Goal: Information Seeking & Learning: Learn about a topic

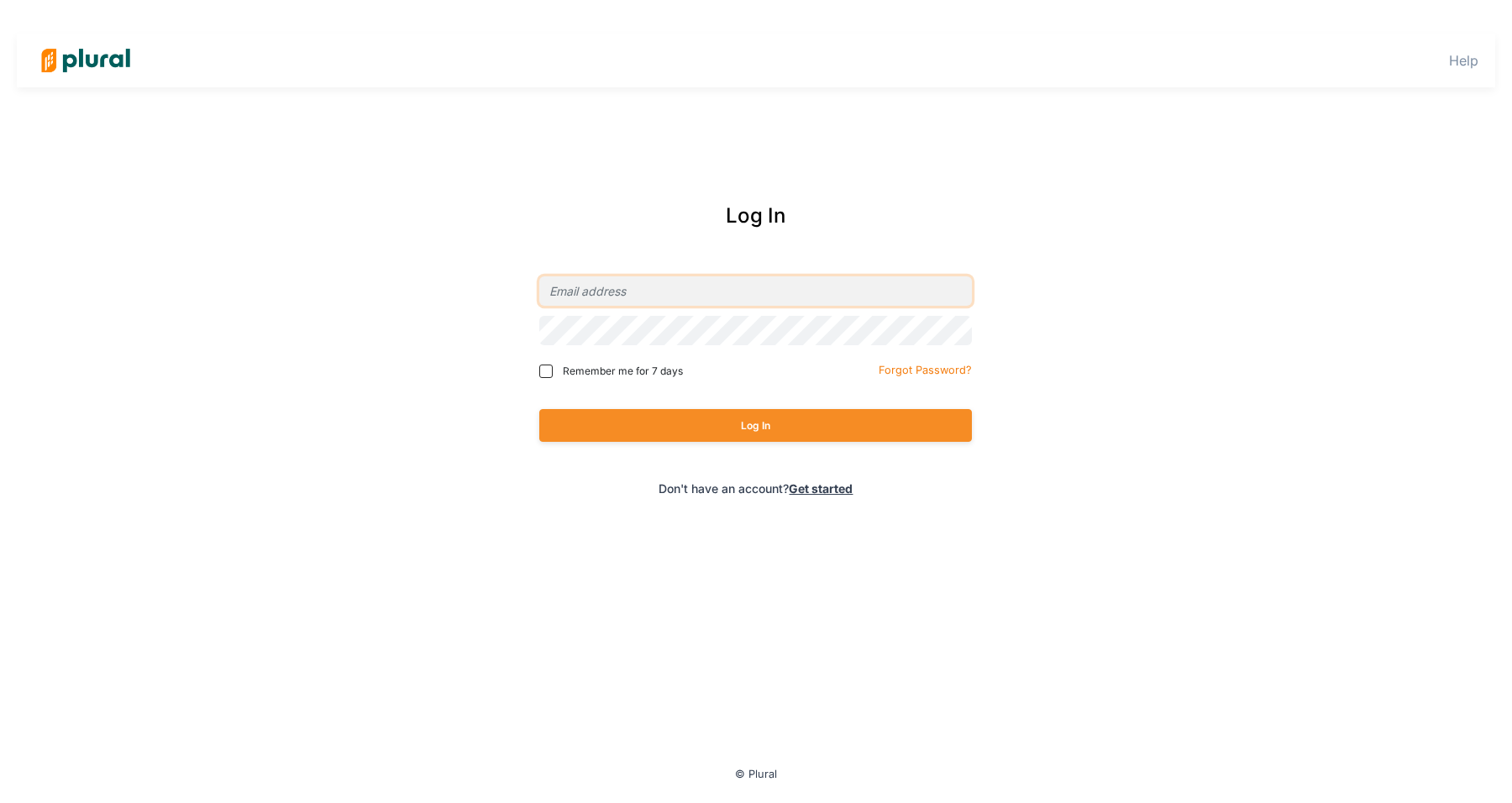
click at [657, 286] on input "email" at bounding box center [756, 291] width 433 height 30
type input "[EMAIL_ADDRESS][PERSON_NAME][DOMAIN_NAME]"
click at [540, 409] on button "Log In" at bounding box center [756, 425] width 433 height 33
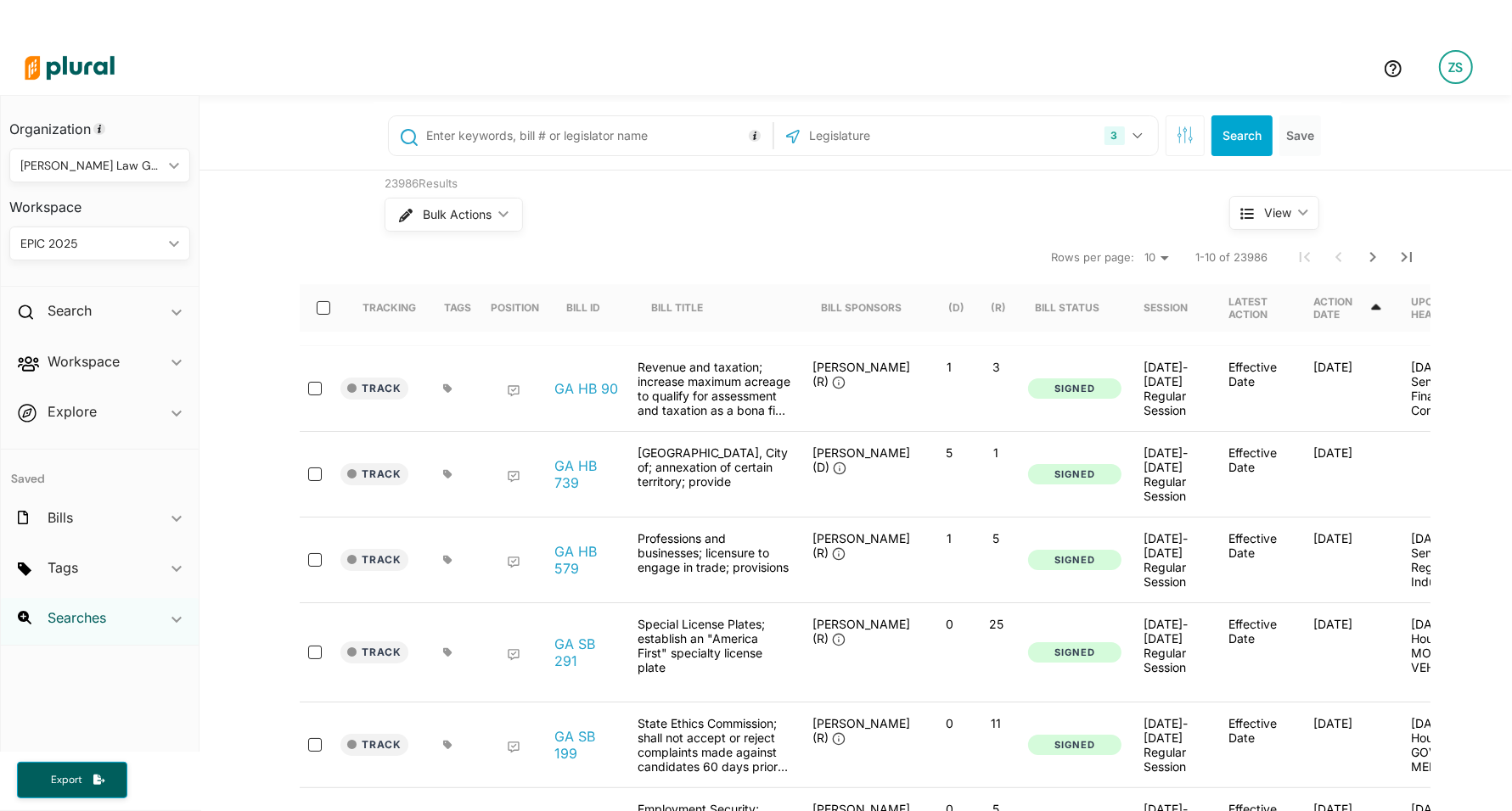
click at [77, 618] on h2 "Searches" at bounding box center [76, 618] width 58 height 19
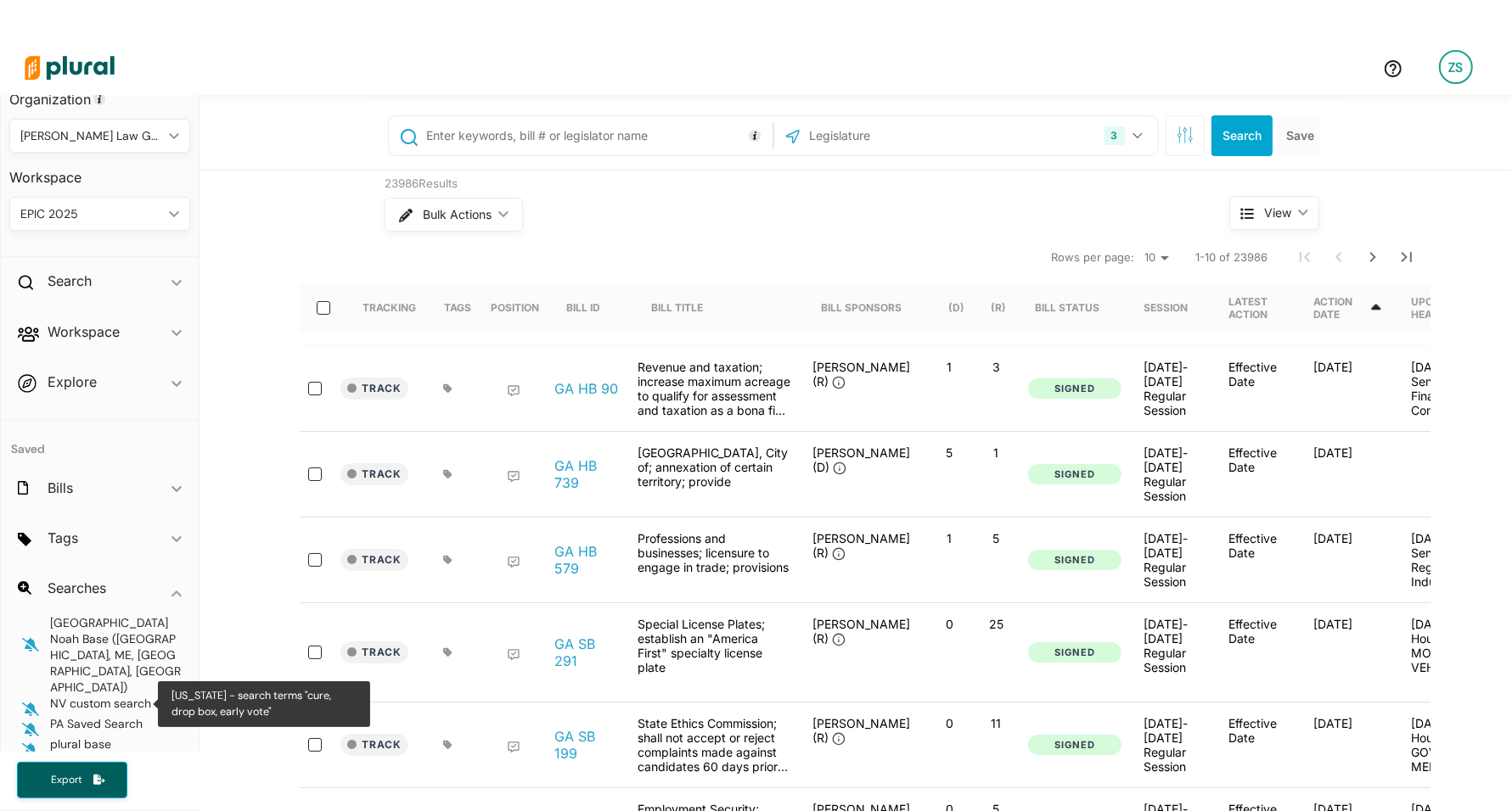
scroll to position [41, 0]
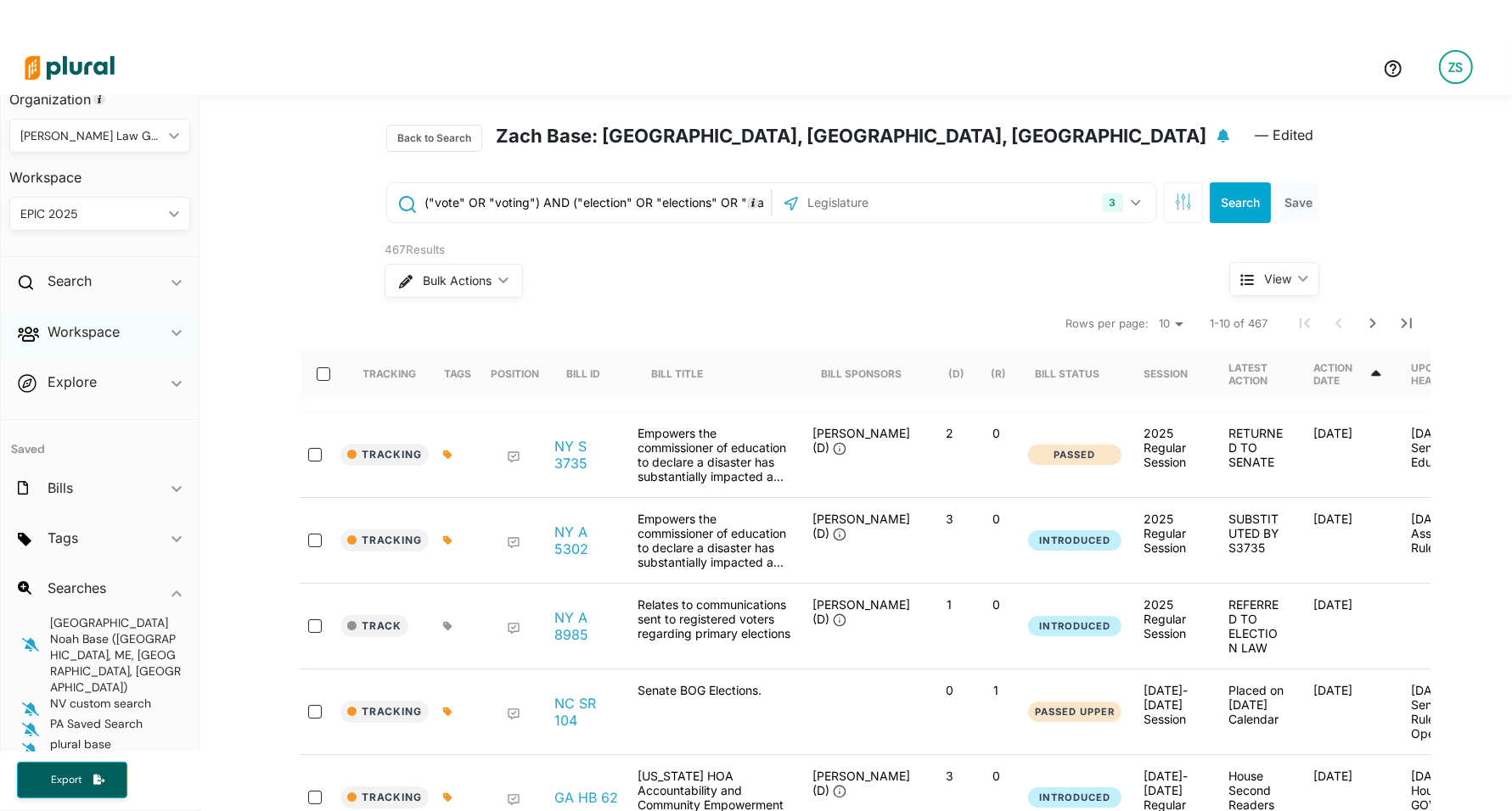
click at [42, 325] on div "Workspace ic_keyboard_arrow_down" at bounding box center [99, 334] width 198 height 45
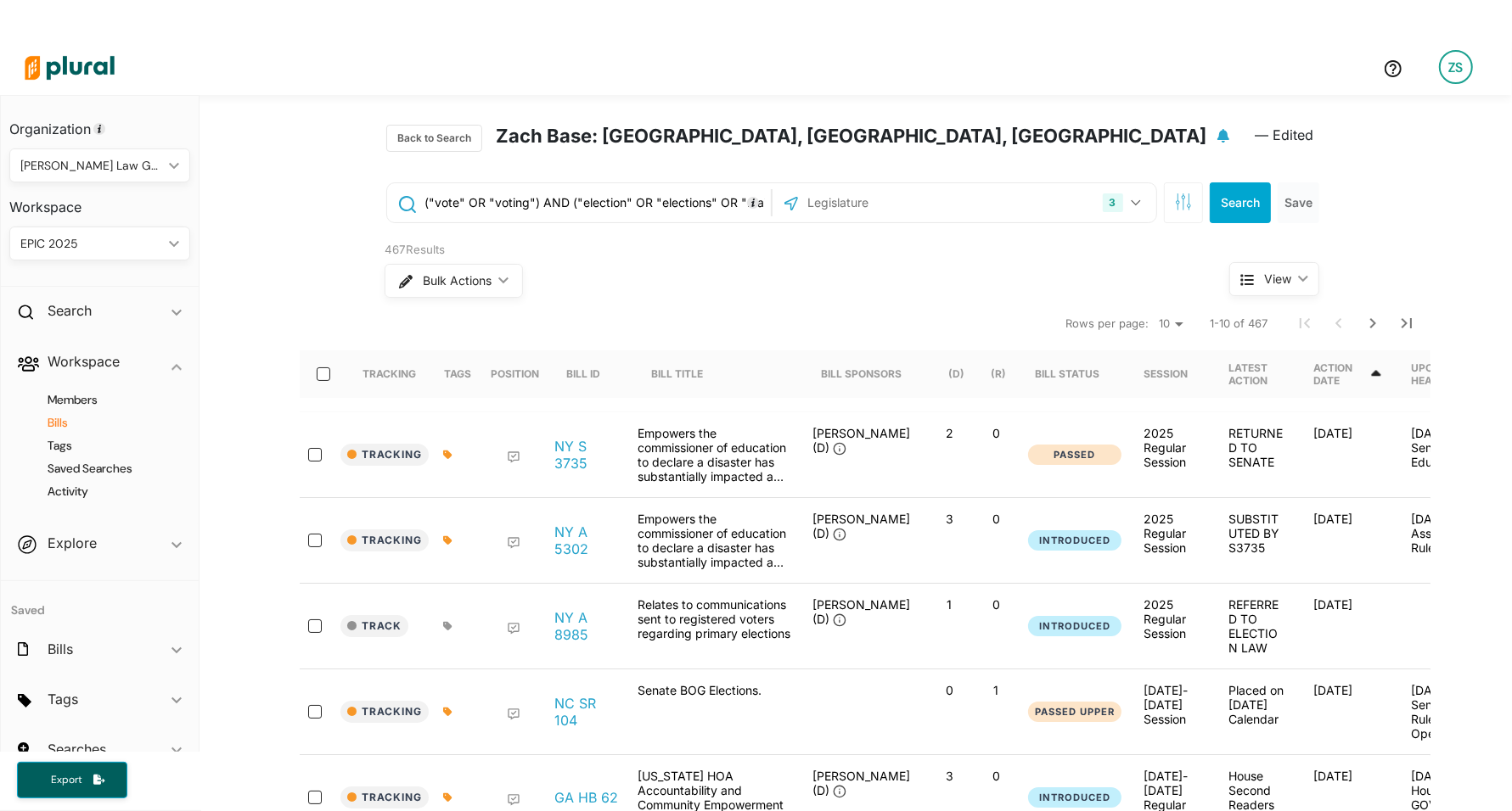
click at [55, 421] on h4 "Bills" at bounding box center [104, 423] width 155 height 16
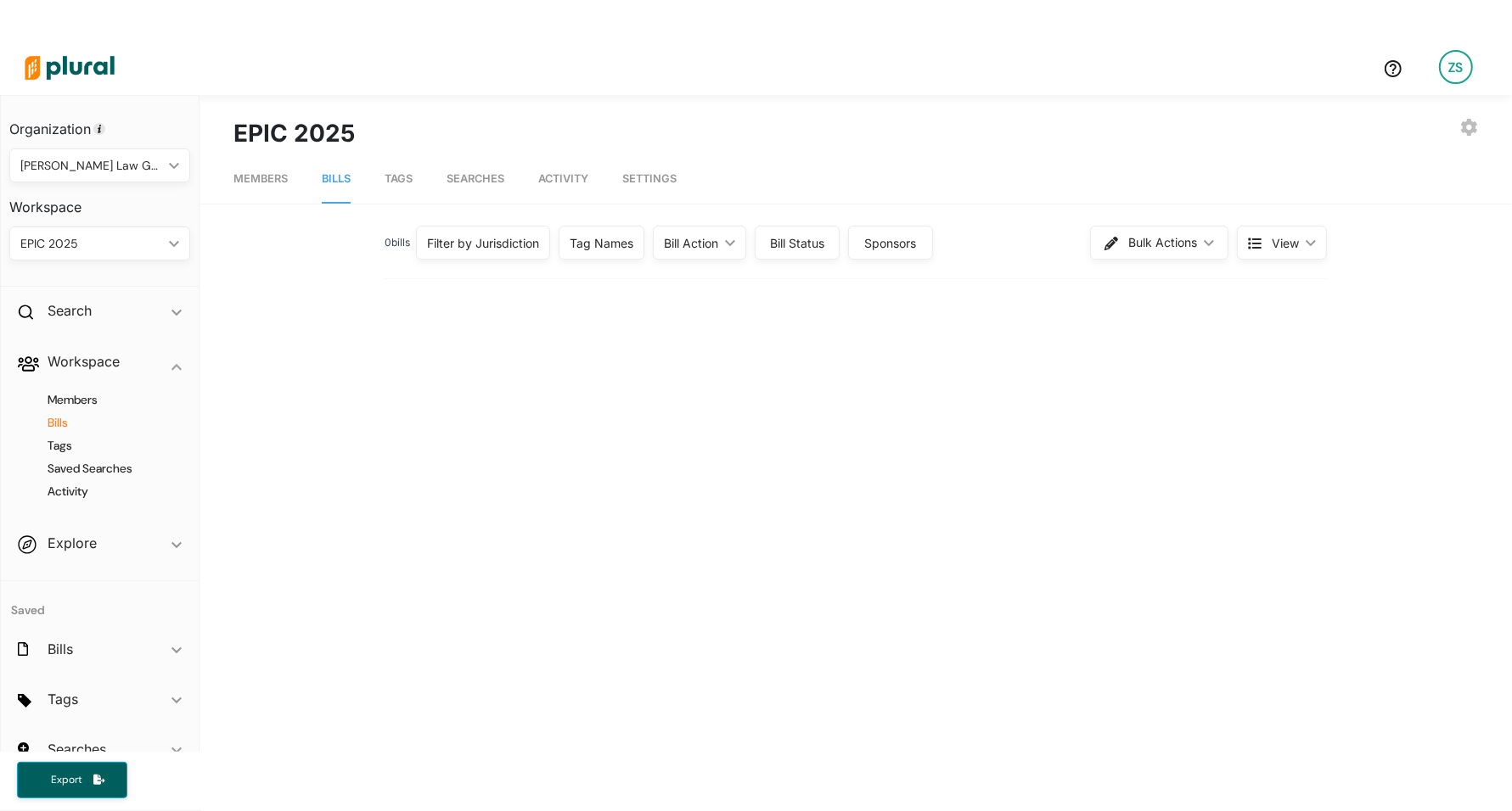
click at [480, 249] on div "Filter by Jurisdiction" at bounding box center [483, 243] width 112 height 18
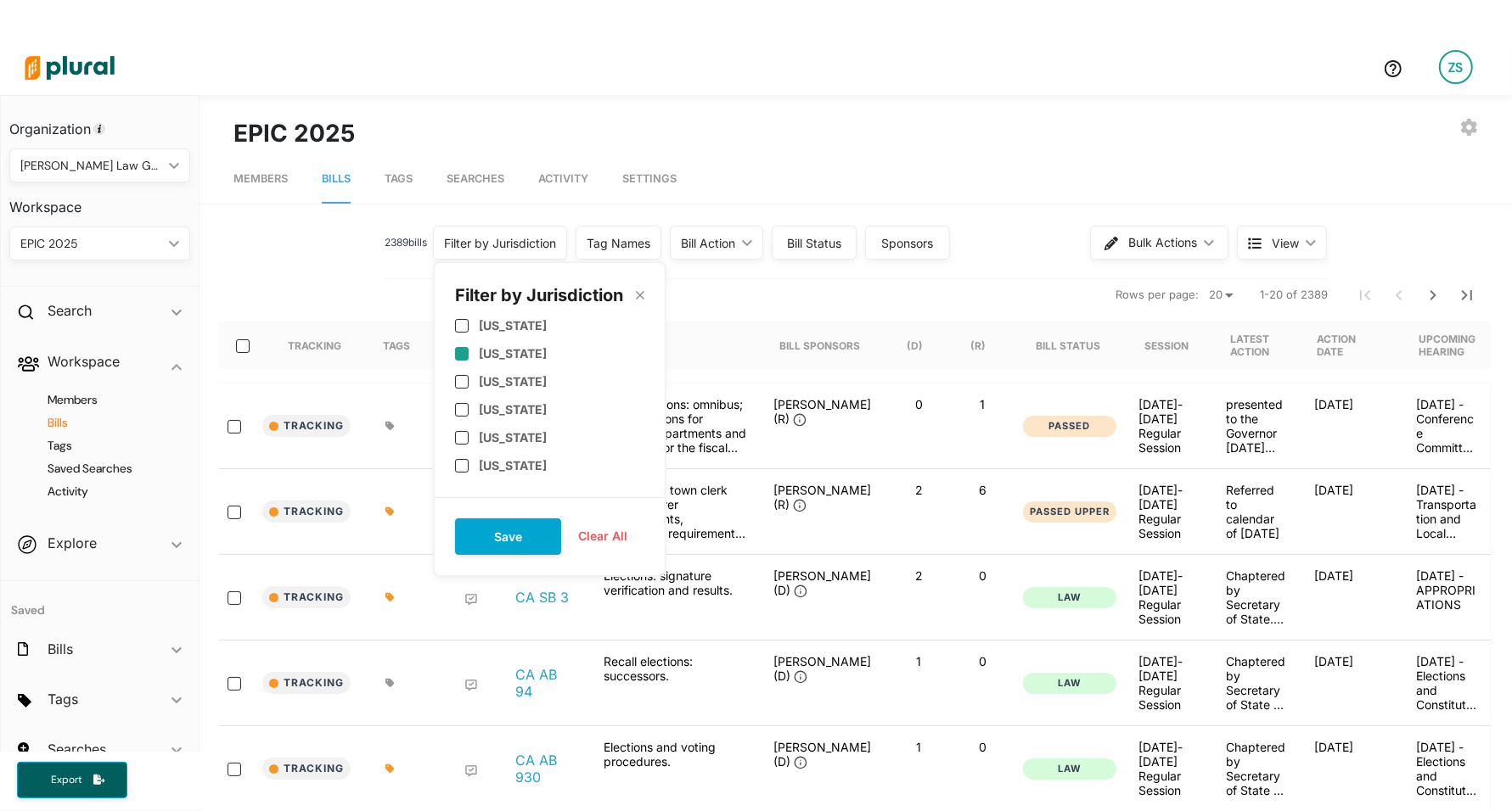
scroll to position [683, 0]
click at [495, 346] on label "[US_STATE]" at bounding box center [512, 351] width 68 height 15
checkbox input "true"
click at [491, 321] on label "[US_STATE]" at bounding box center [512, 323] width 68 height 15
checkbox input "true"
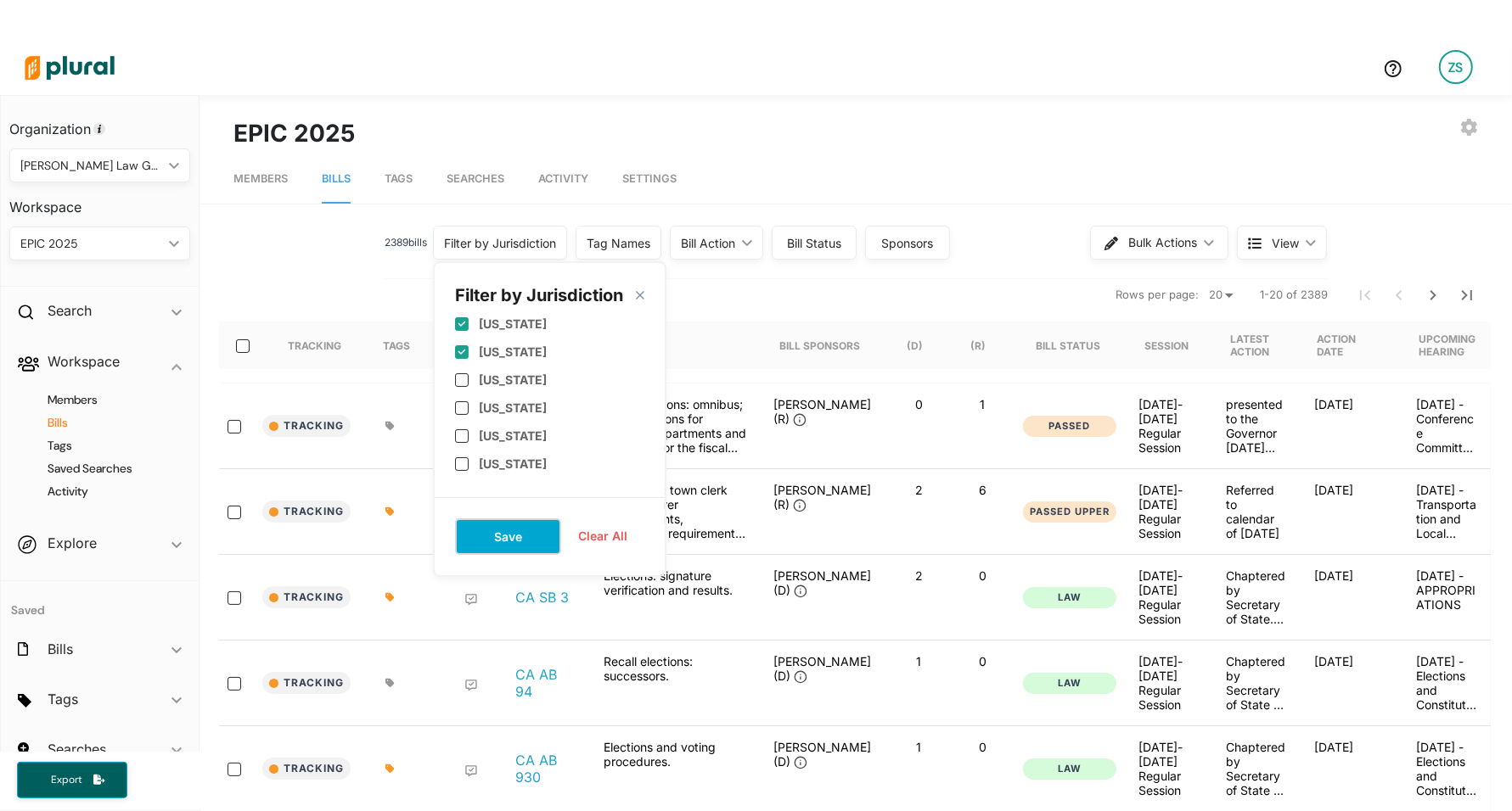
click at [506, 536] on button "Save" at bounding box center [509, 537] width 106 height 37
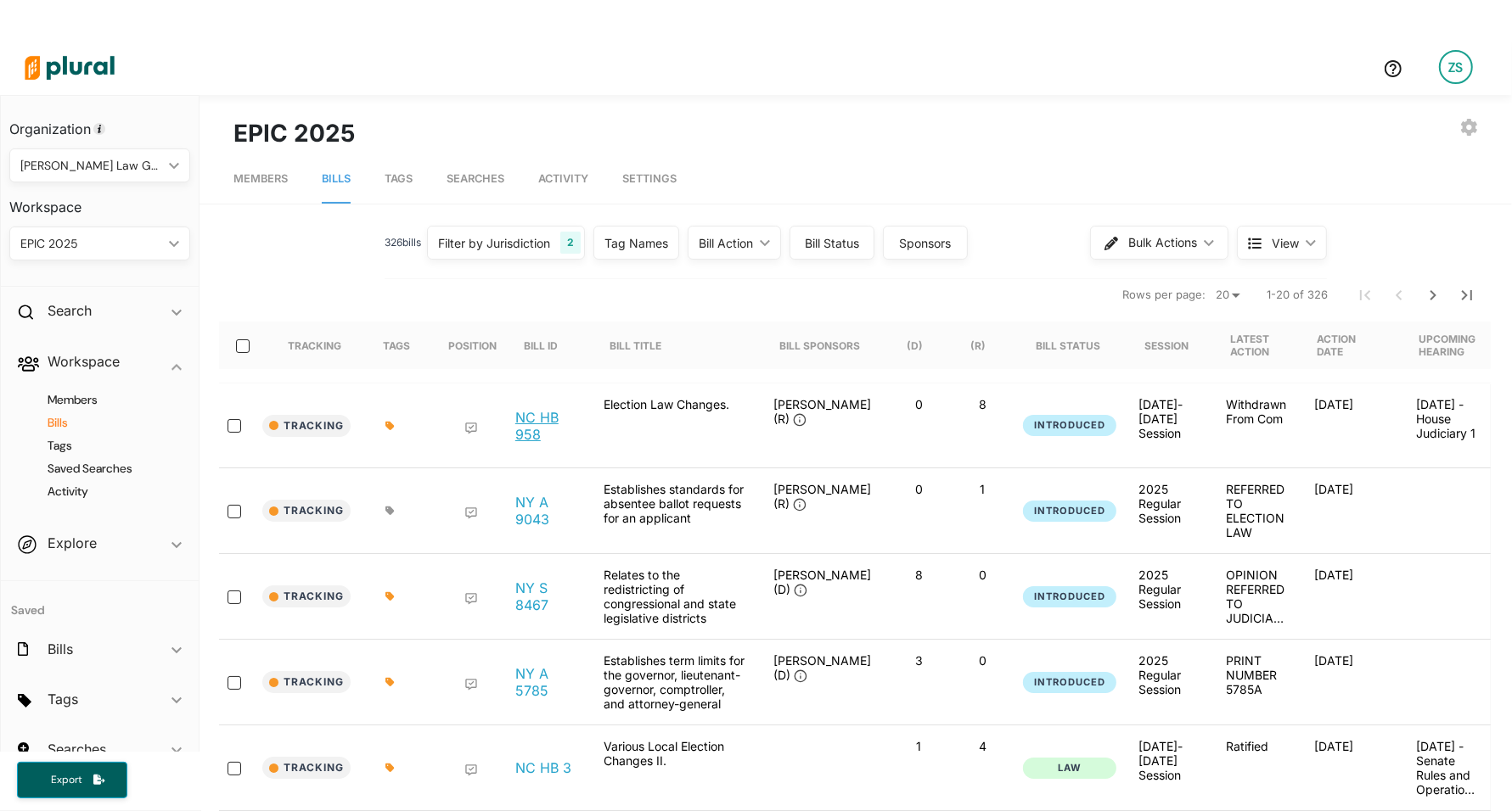
click at [516, 434] on link "NC HB 958" at bounding box center [545, 426] width 61 height 34
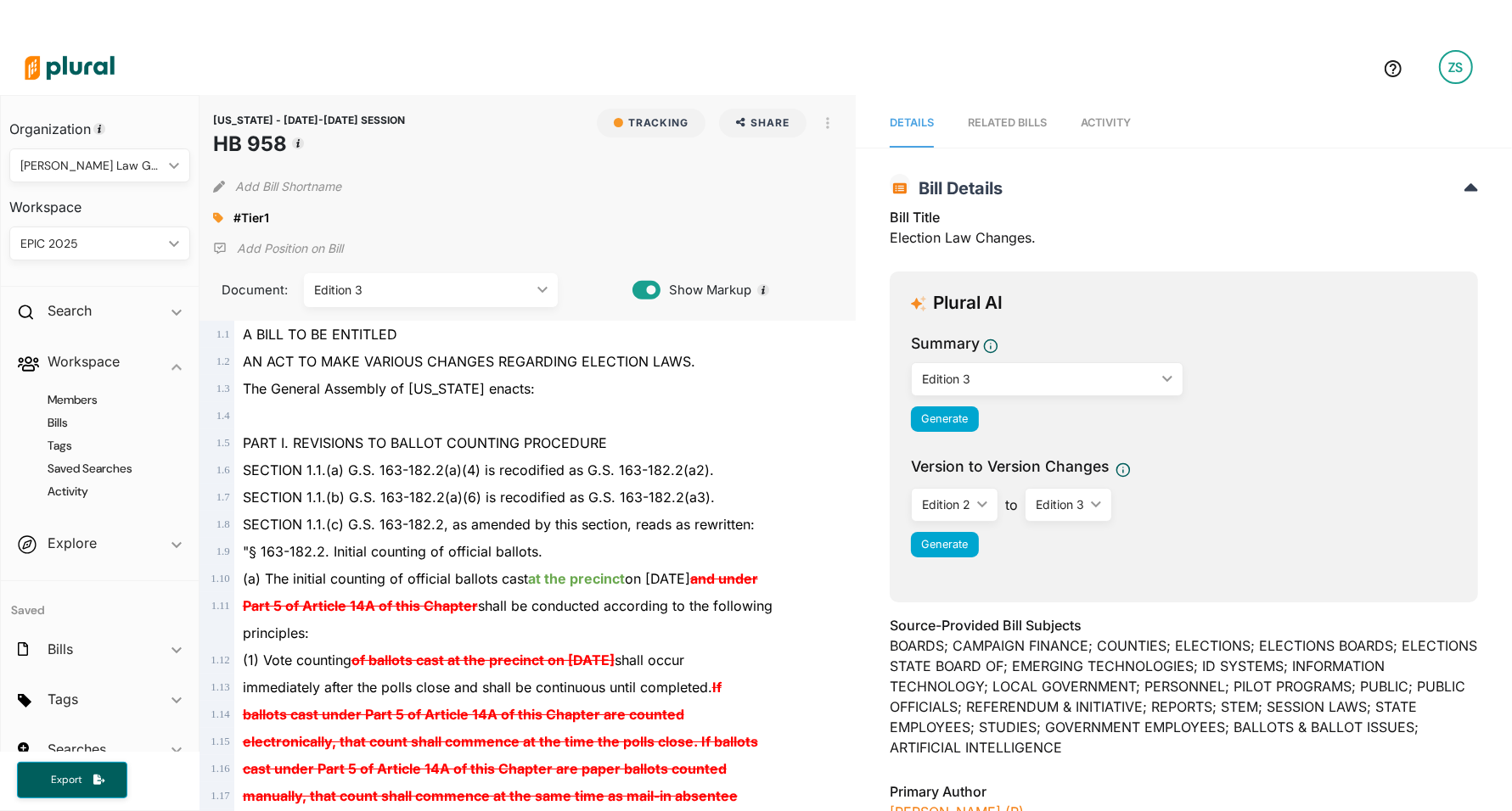
click at [381, 292] on div "Edition 3" at bounding box center [422, 290] width 216 height 18
click at [690, 493] on span "SECTION 1.1.(b) G.S. 163-182.2(a)(6) is recodified as G.S. 163-182.2(a3)." at bounding box center [479, 497] width 472 height 17
click at [1106, 99] on link "Activity" at bounding box center [1105, 123] width 50 height 48
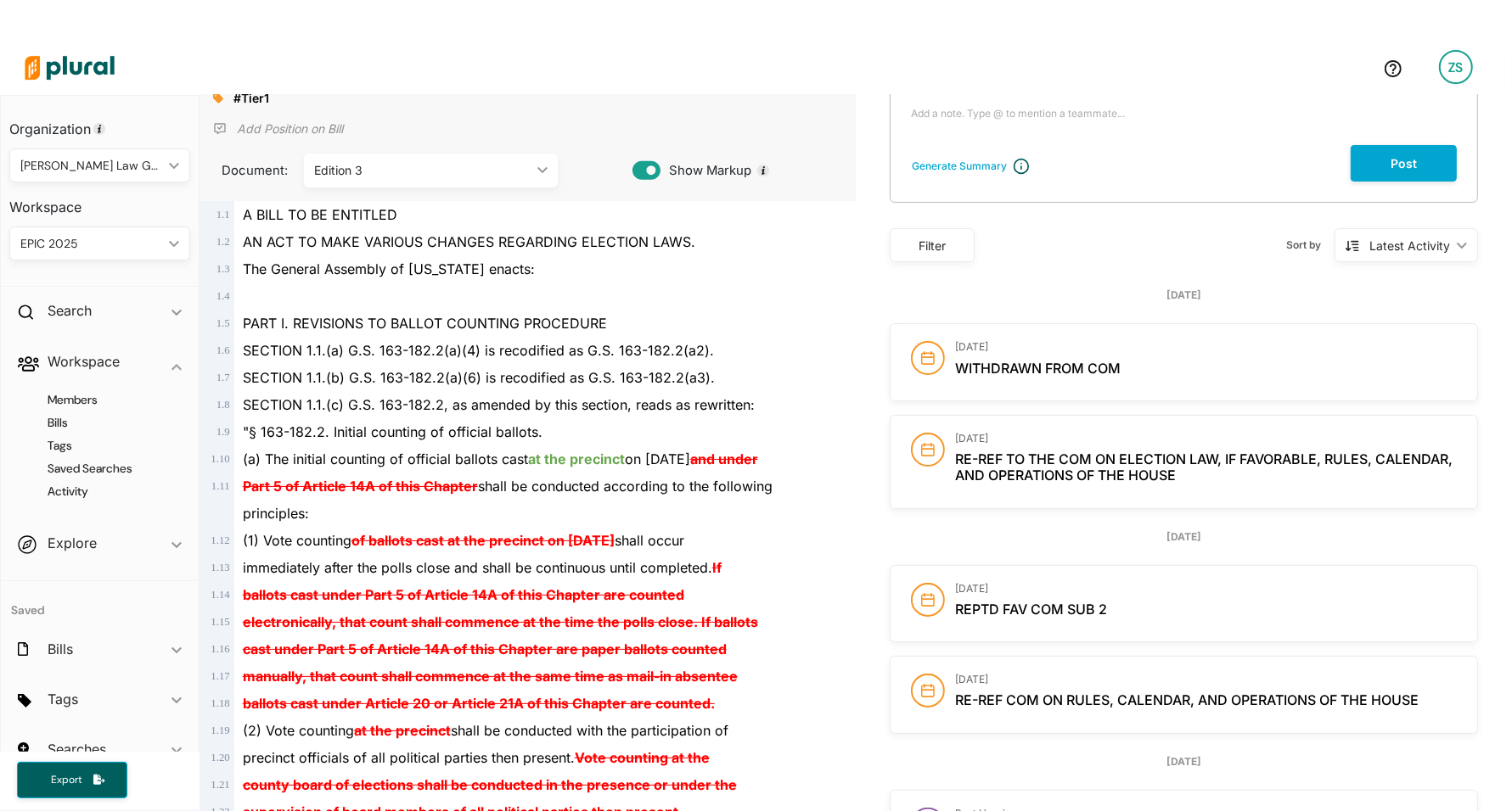
scroll to position [121, 0]
click at [9, 202] on h3 "Workspace" at bounding box center [99, 201] width 181 height 38
click at [0, 207] on nav "Organization [PERSON_NAME] Law Group ic_keyboard_arrow_down Personal [PERSON_NA…" at bounding box center [99, 444] width 200 height 698
